Goal: Entertainment & Leisure: Consume media (video, audio)

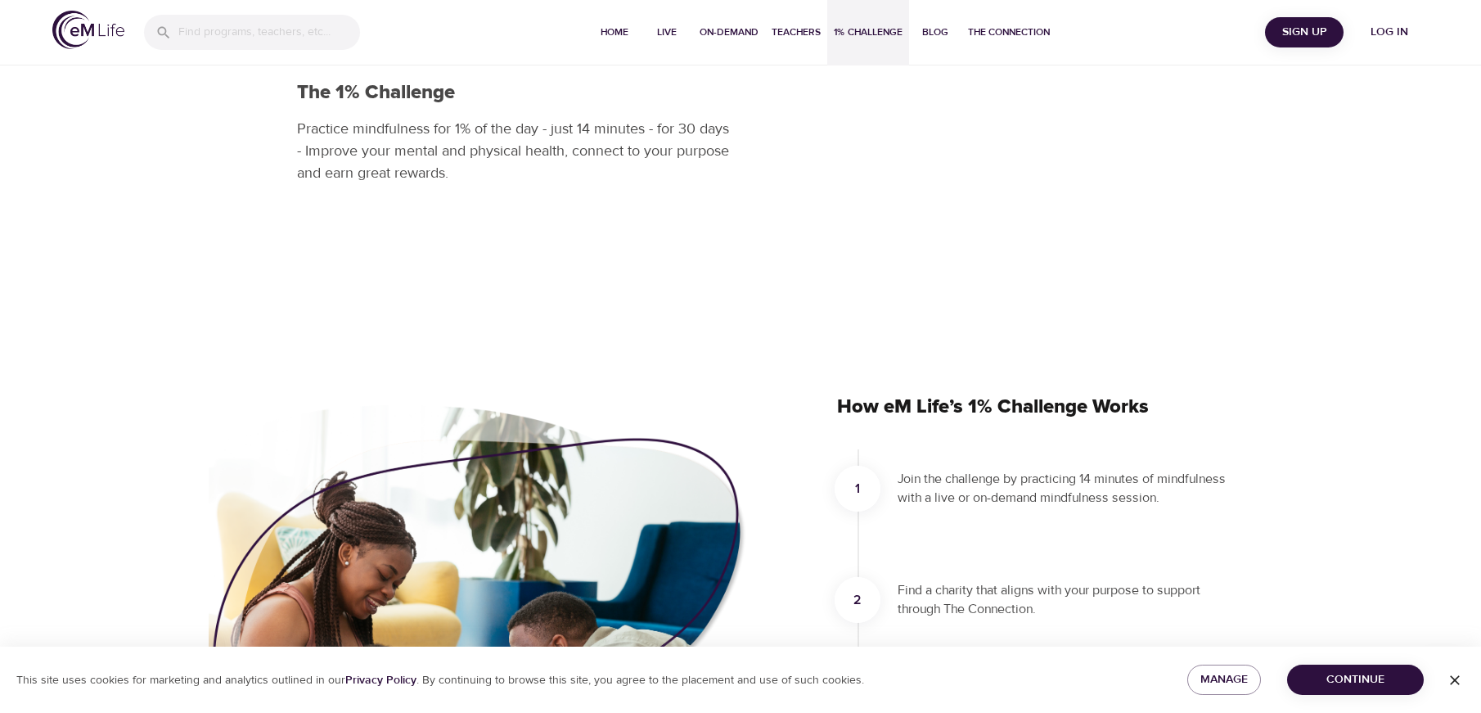
click at [1380, 35] on span "Log in" at bounding box center [1388, 32] width 65 height 20
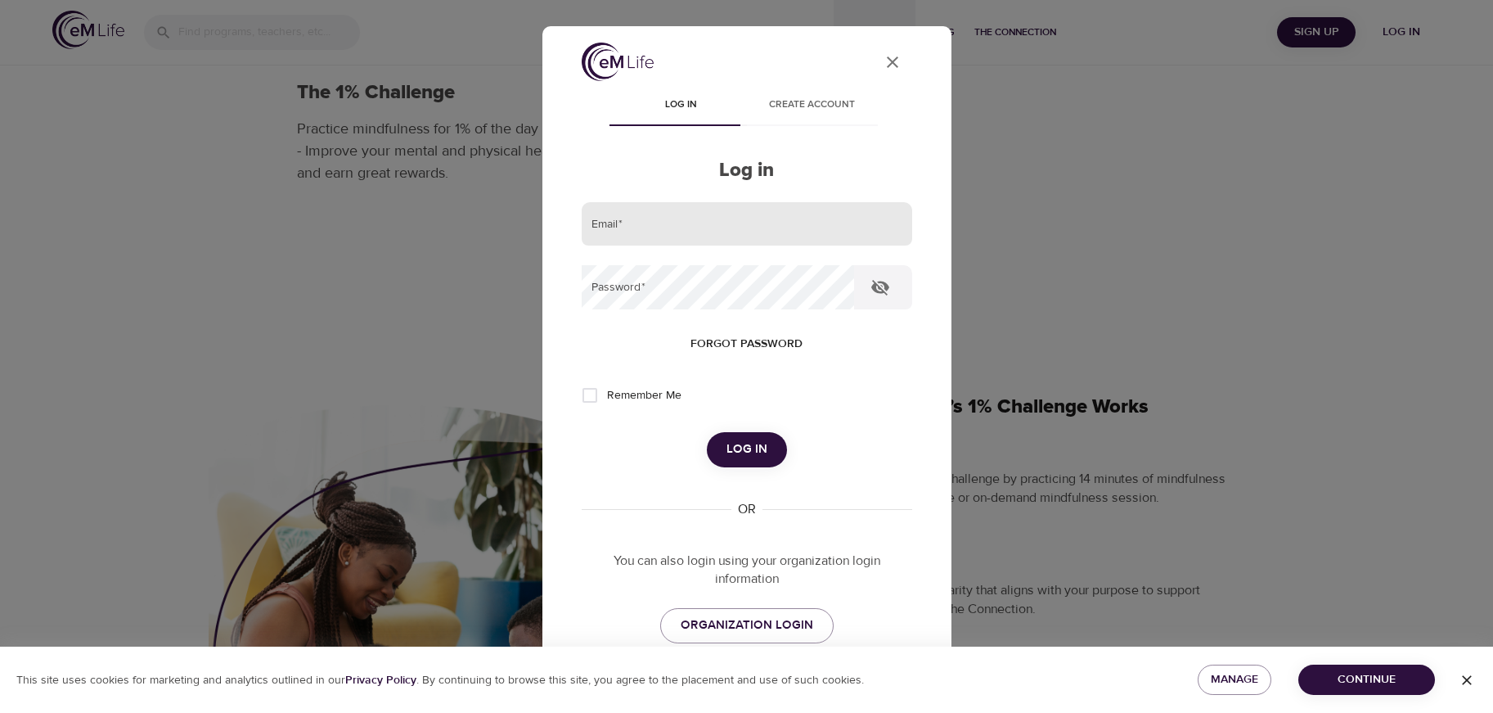
click at [682, 221] on input "email" at bounding box center [747, 224] width 330 height 44
type input "[EMAIL_ADDRESS][DOMAIN_NAME]"
click at [707, 432] on button "Log in" at bounding box center [747, 449] width 80 height 34
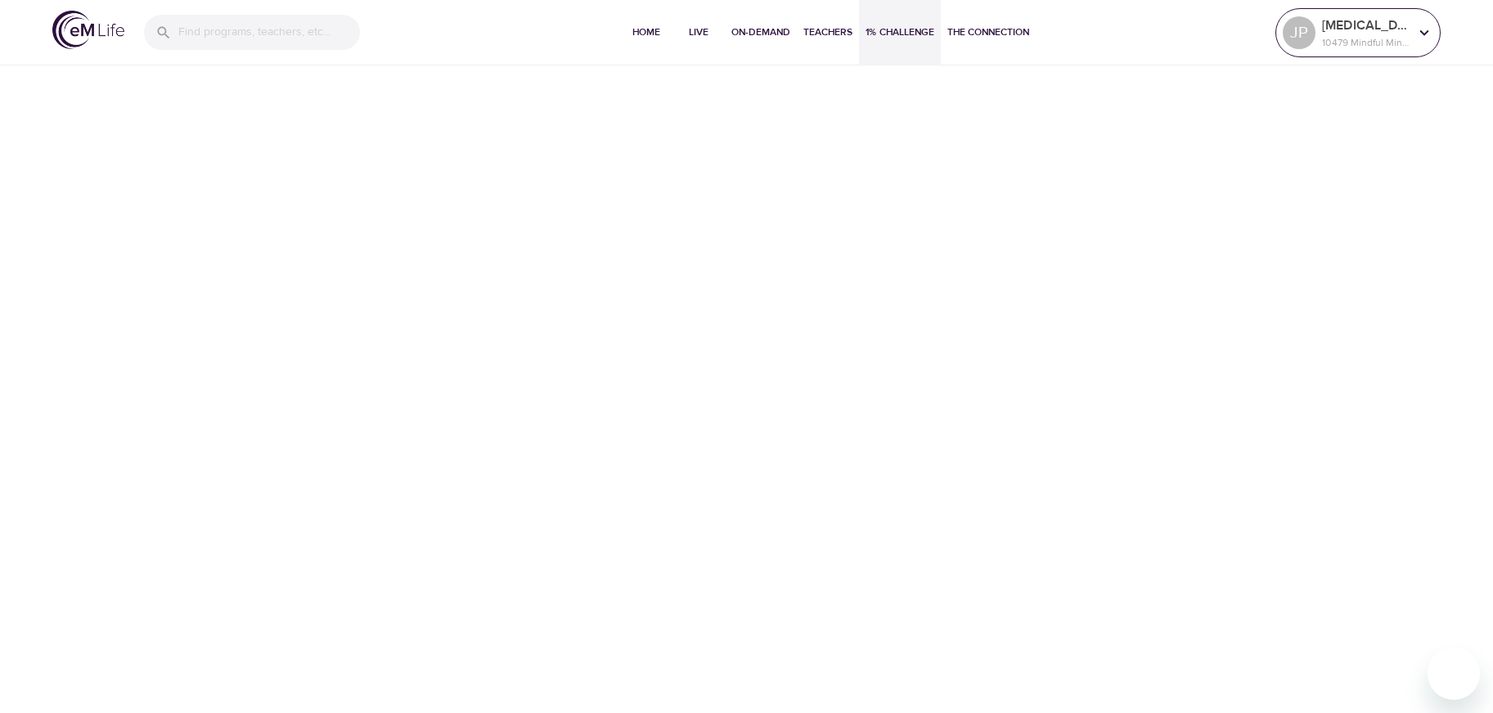
click at [1358, 42] on p "10479 Mindful Minutes" at bounding box center [1365, 42] width 87 height 15
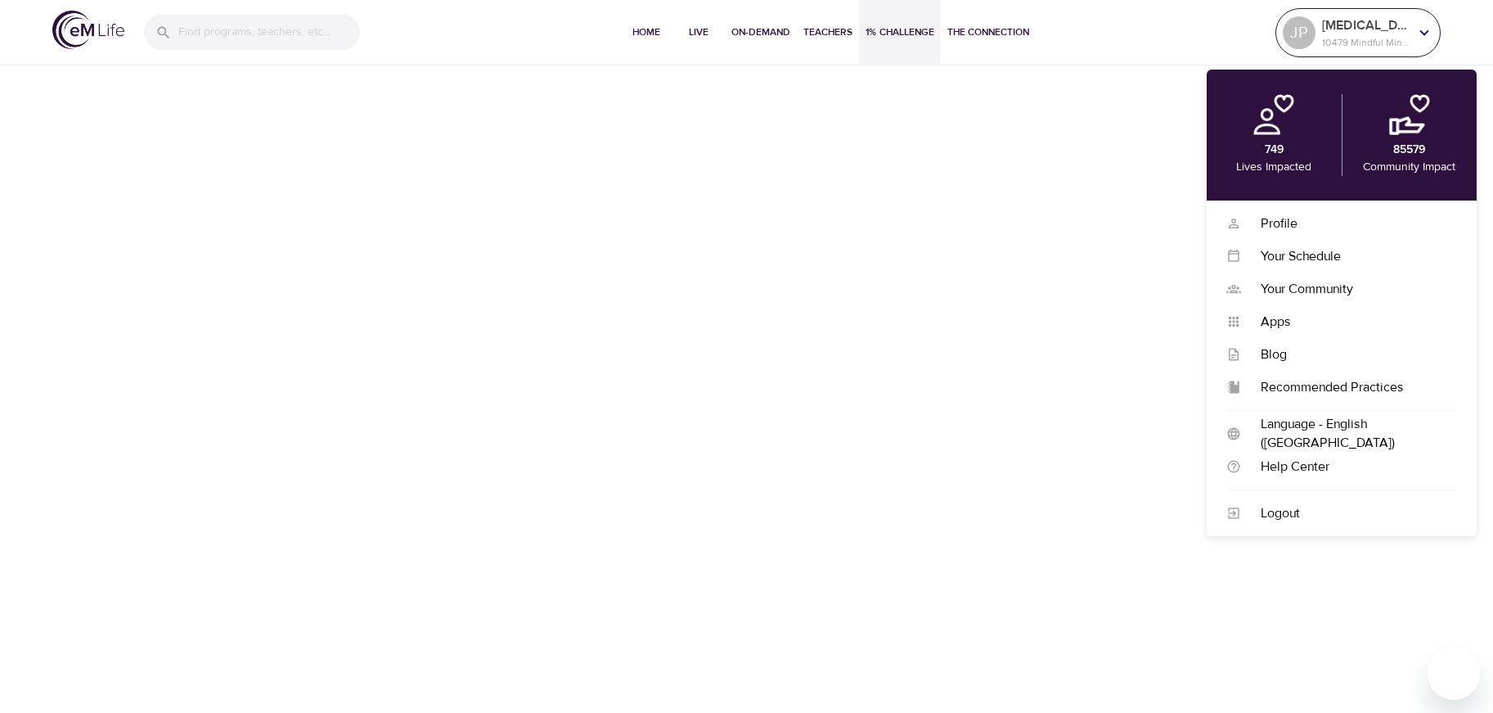
click at [1358, 42] on p "10479 Mindful Minutes" at bounding box center [1365, 42] width 87 height 15
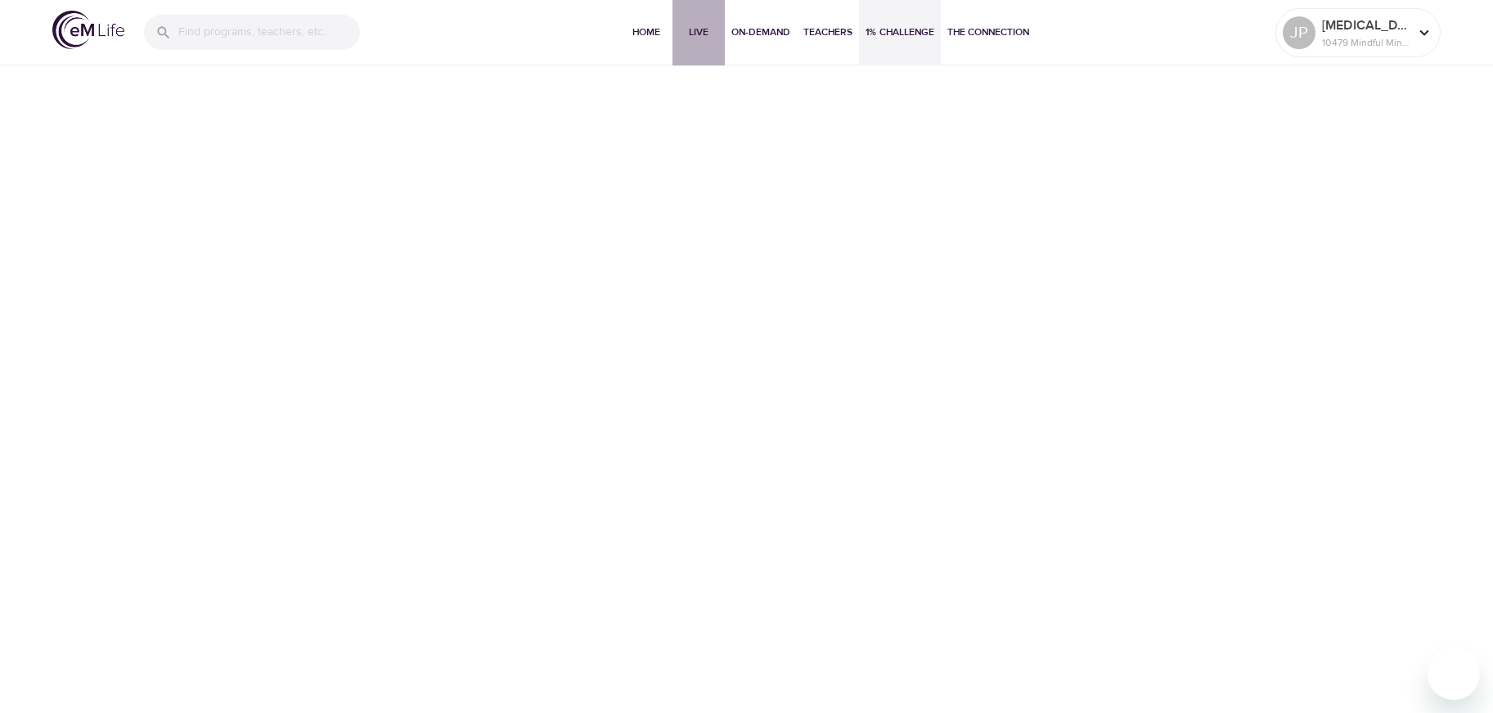
click at [686, 26] on span "Live" at bounding box center [698, 32] width 39 height 17
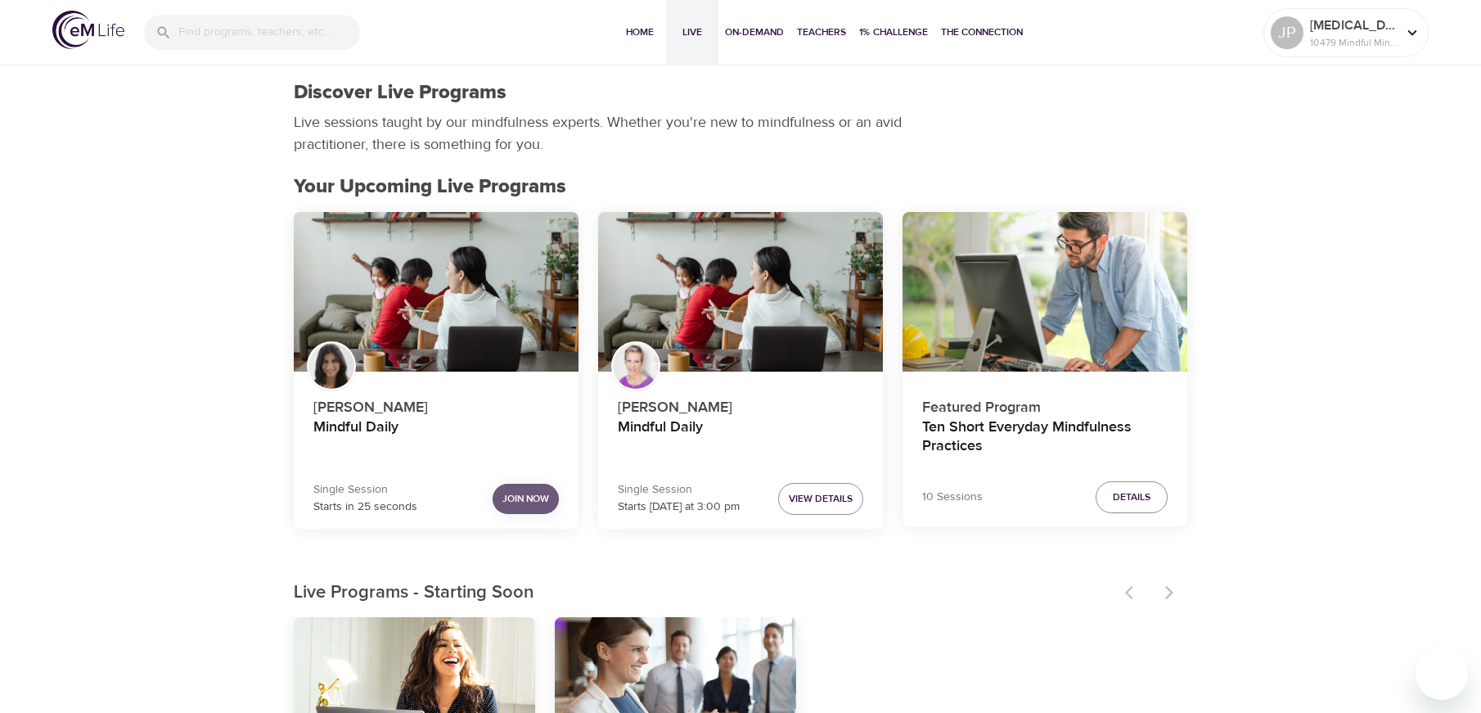
click at [526, 499] on span "Join Now" at bounding box center [525, 498] width 47 height 17
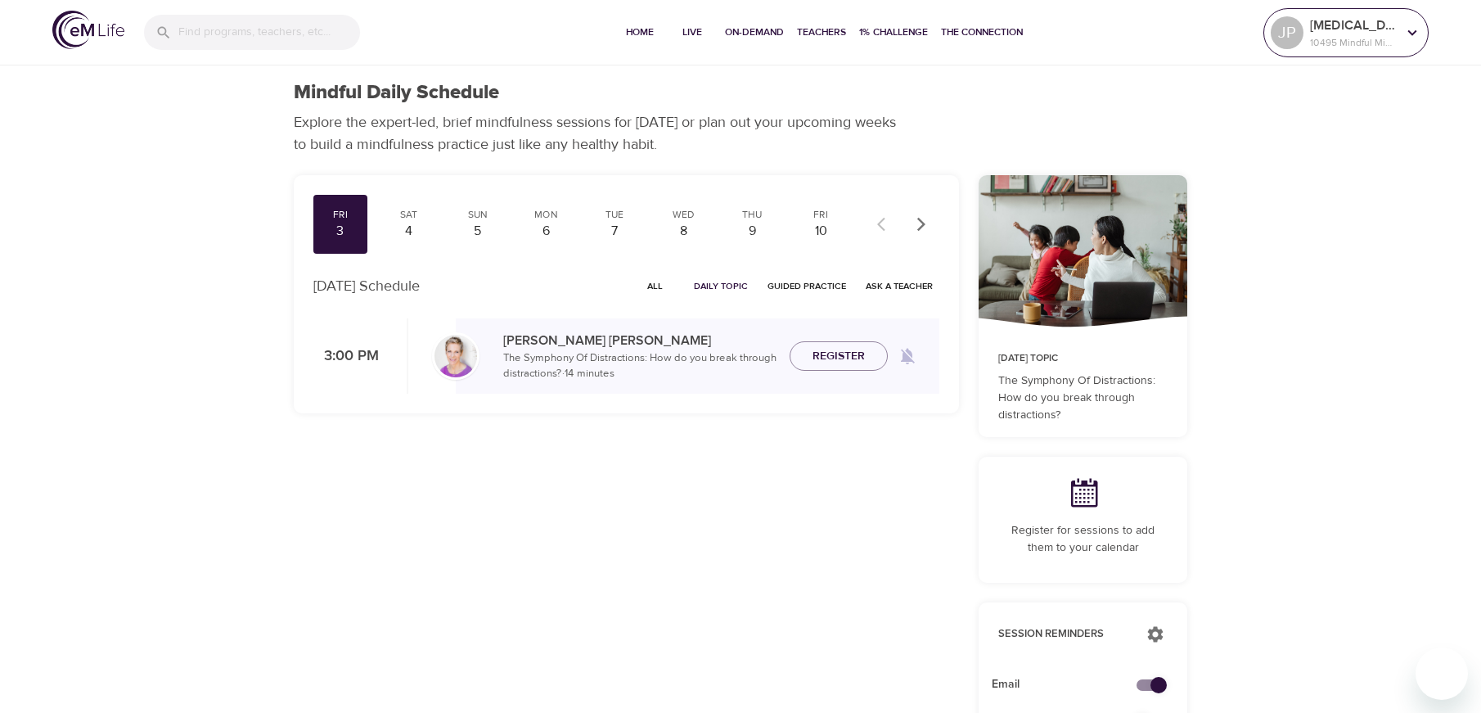
click at [1405, 33] on icon at bounding box center [1412, 33] width 18 height 18
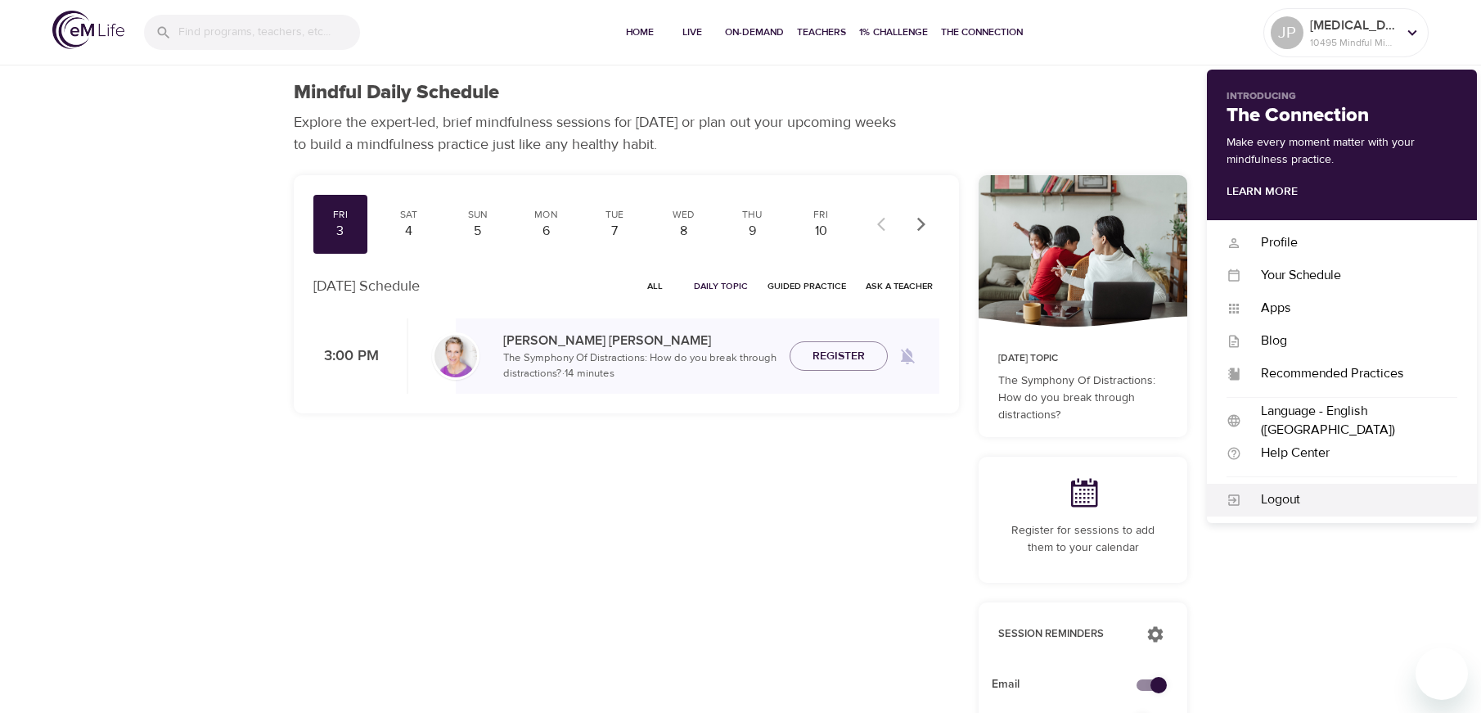
click at [1279, 496] on div "Logout" at bounding box center [1349, 499] width 216 height 19
